Goal: Use online tool/utility

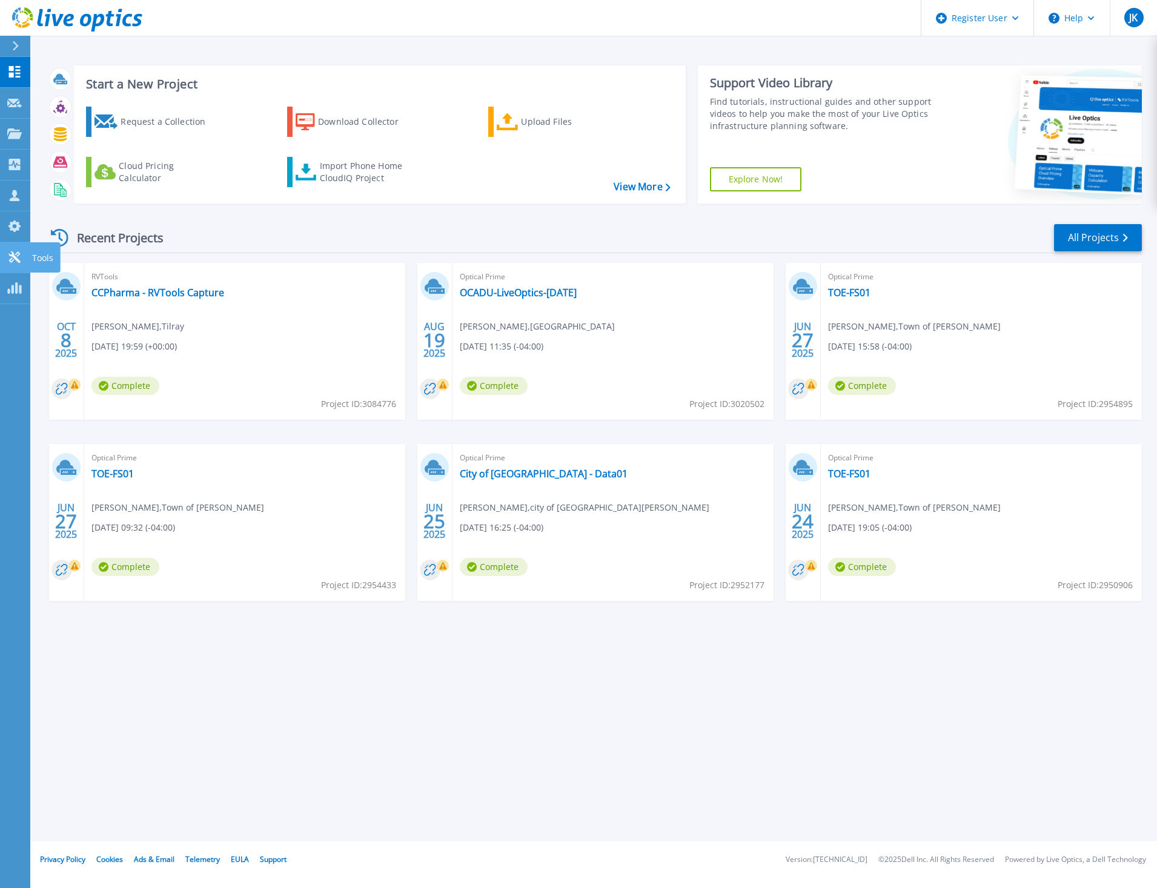
click at [12, 255] on icon at bounding box center [14, 257] width 12 height 12
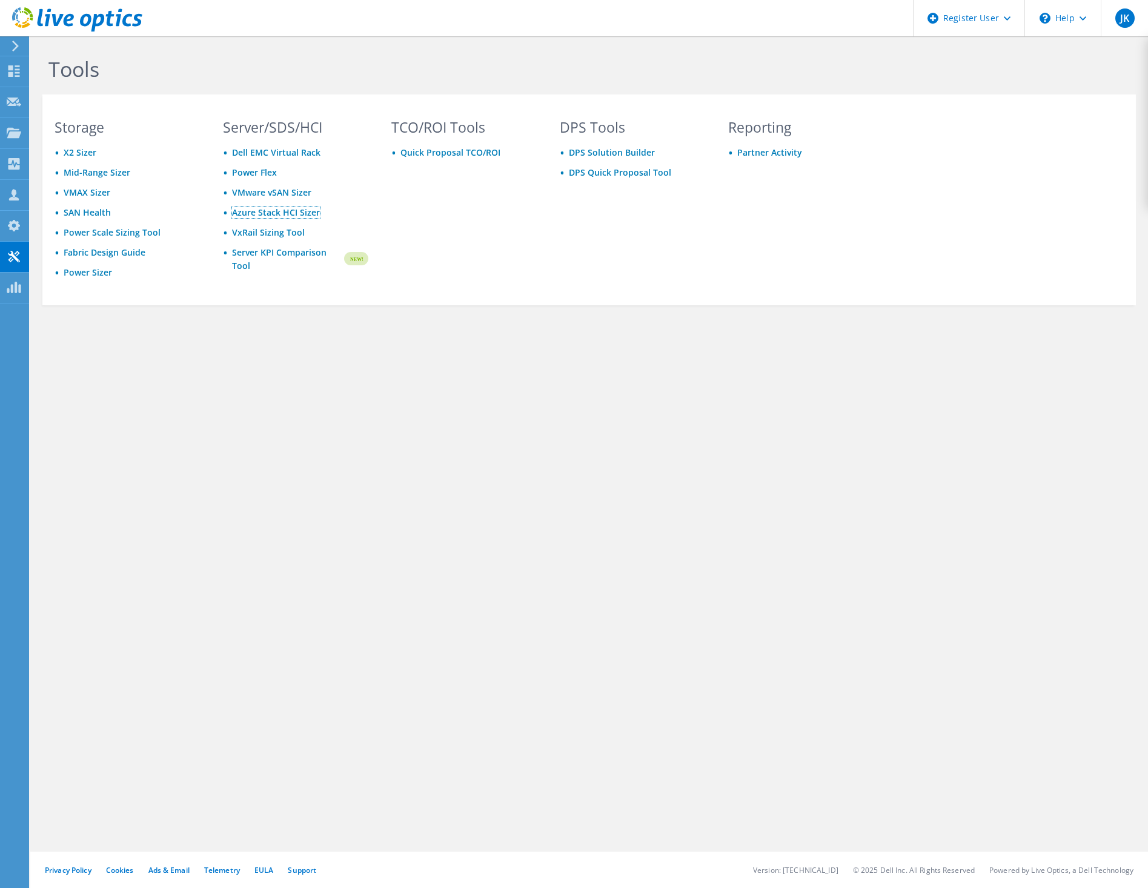
drag, startPoint x: 278, startPoint y: 206, endPoint x: 278, endPoint y: 215, distance: 9.1
click at [278, 206] on li "Azure Stack HCI Sizer" at bounding box center [295, 213] width 145 height 14
click at [285, 212] on link "Azure Stack HCI Sizer" at bounding box center [276, 213] width 88 height 12
